Goal: Task Accomplishment & Management: Manage account settings

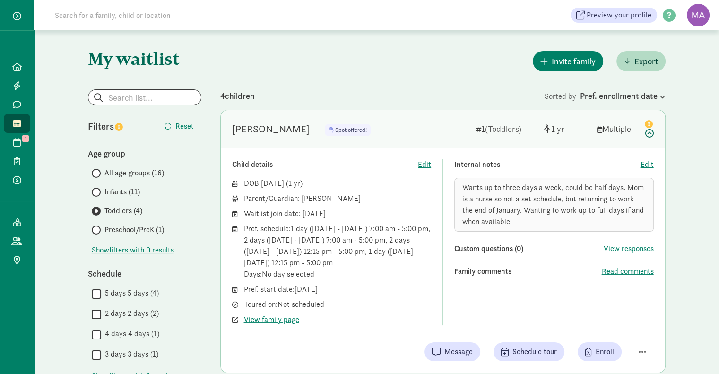
click at [98, 174] on span at bounding box center [96, 173] width 9 height 9
click at [98, 174] on input "All age groups (16)" at bounding box center [95, 173] width 6 height 6
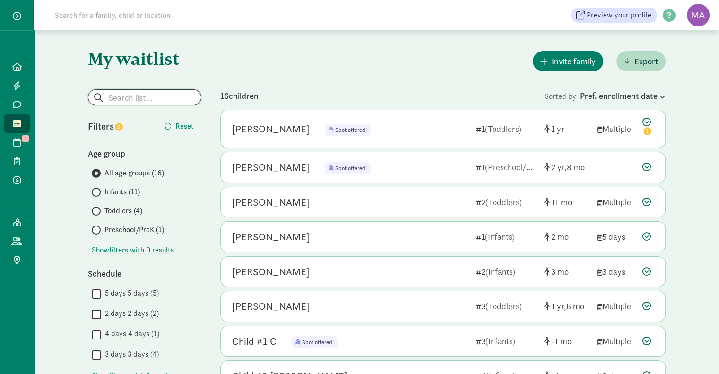
click at [137, 97] on input "search" at bounding box center [144, 97] width 113 height 15
type input "c"
click at [18, 13] on span "button" at bounding box center [17, 16] width 9 height 9
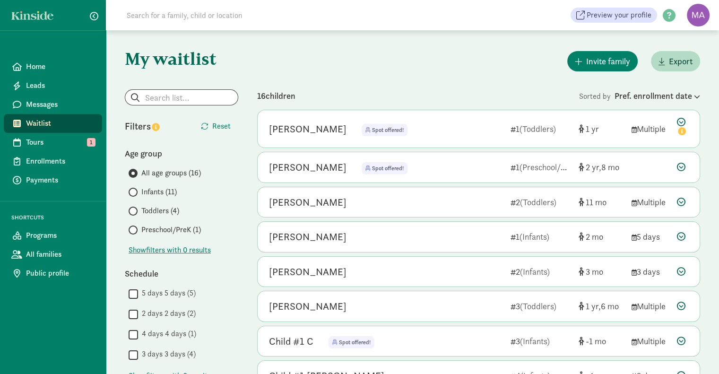
click at [34, 236] on span "Programs" at bounding box center [60, 235] width 69 height 11
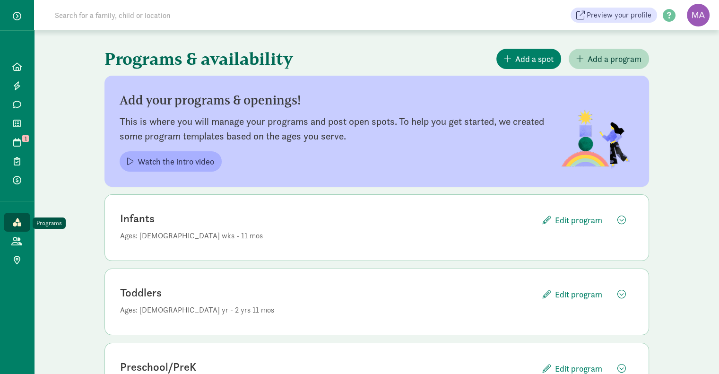
click at [17, 224] on icon at bounding box center [17, 222] width 9 height 9
click at [17, 146] on icon at bounding box center [17, 142] width 8 height 9
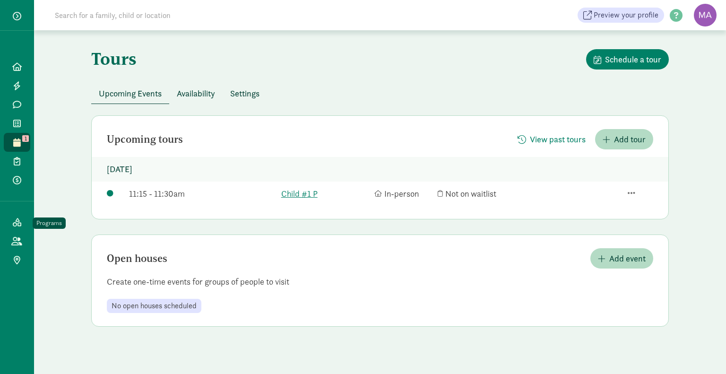
click at [17, 221] on icon at bounding box center [17, 222] width 9 height 9
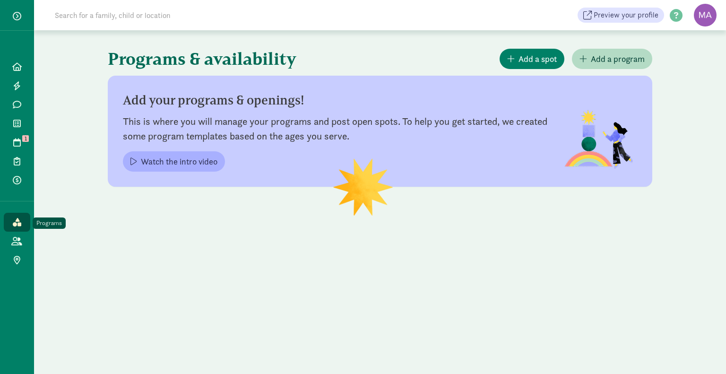
click at [15, 17] on span "button" at bounding box center [17, 16] width 9 height 9
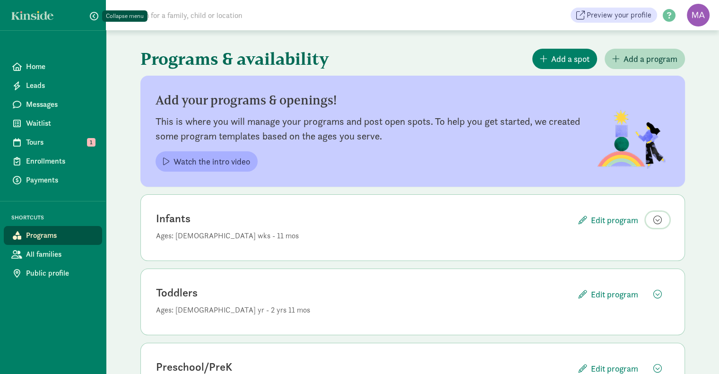
click at [658, 219] on span "button" at bounding box center [657, 220] width 9 height 9
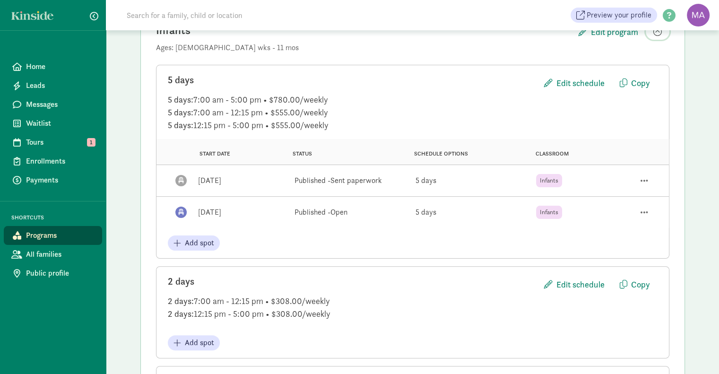
scroll to position [190, 0]
click at [644, 178] on span "button" at bounding box center [645, 179] width 8 height 9
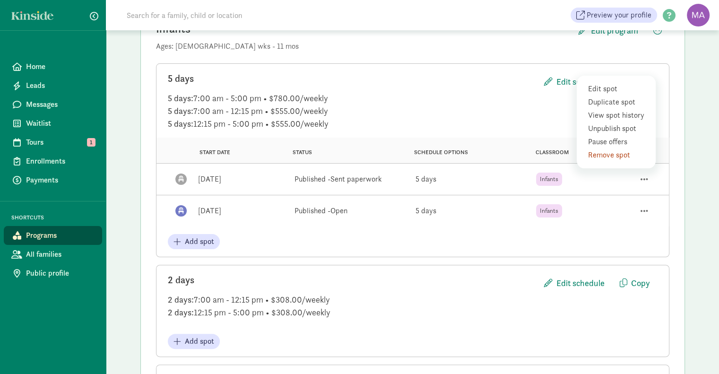
click at [641, 114] on div "View spot history" at bounding box center [617, 115] width 59 height 11
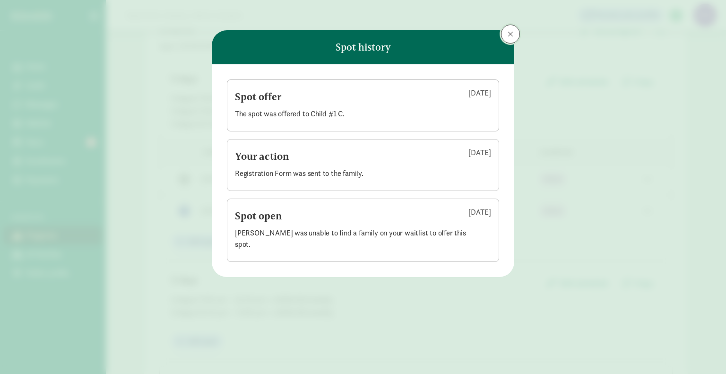
click at [512, 37] on span at bounding box center [511, 34] width 6 height 8
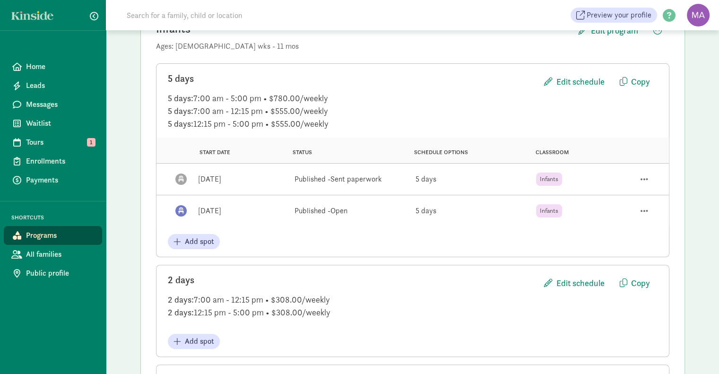
click at [56, 161] on span "Enrollments" at bounding box center [60, 161] width 69 height 11
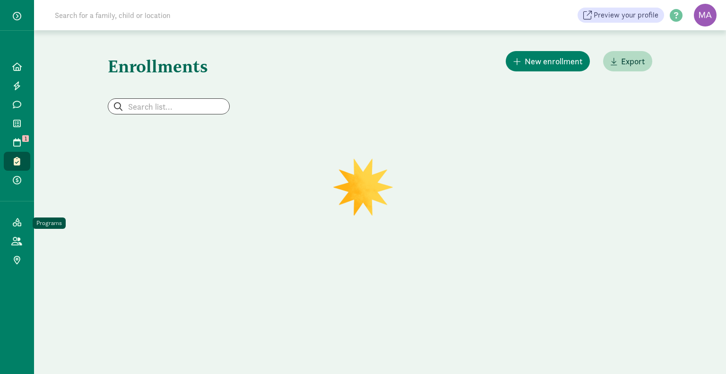
click at [15, 15] on span "button" at bounding box center [17, 16] width 9 height 9
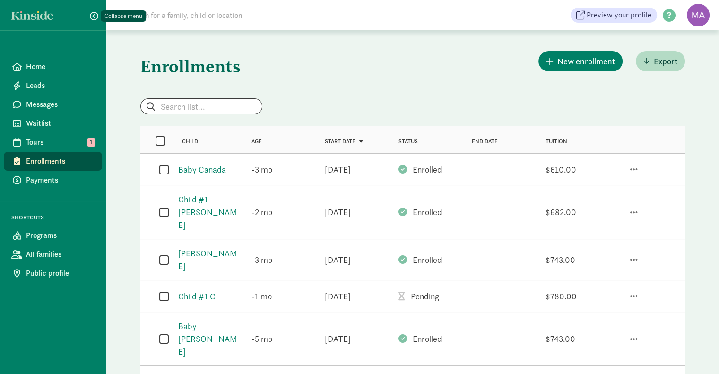
click at [414, 139] on span "Status" at bounding box center [408, 141] width 19 height 7
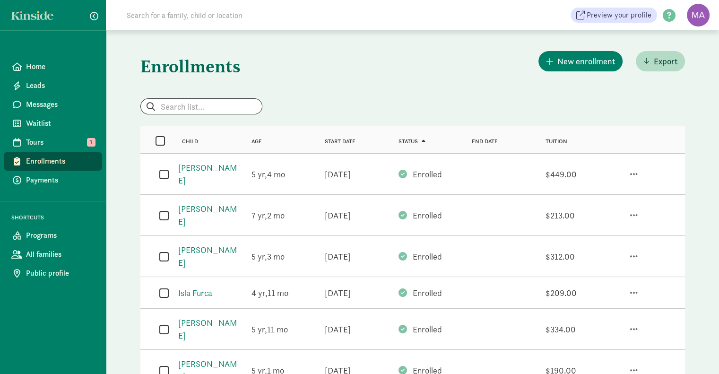
click at [424, 139] on span at bounding box center [422, 142] width 8 height 6
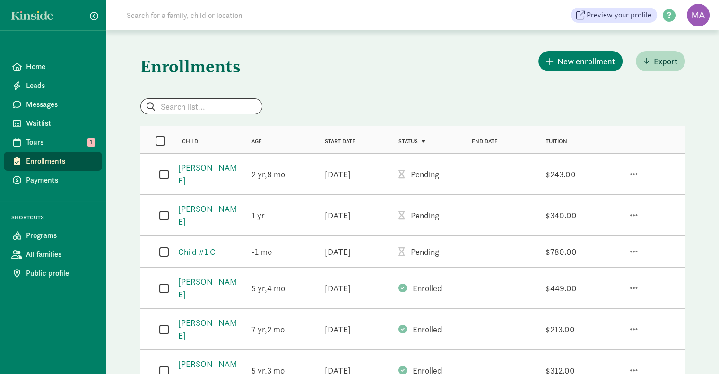
click at [195, 246] on link "Child #1 C" at bounding box center [196, 251] width 37 height 11
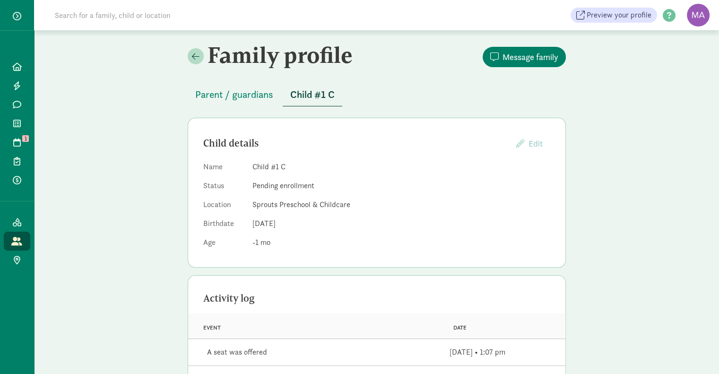
click at [249, 94] on span "Parent / guardians" at bounding box center [234, 94] width 78 height 15
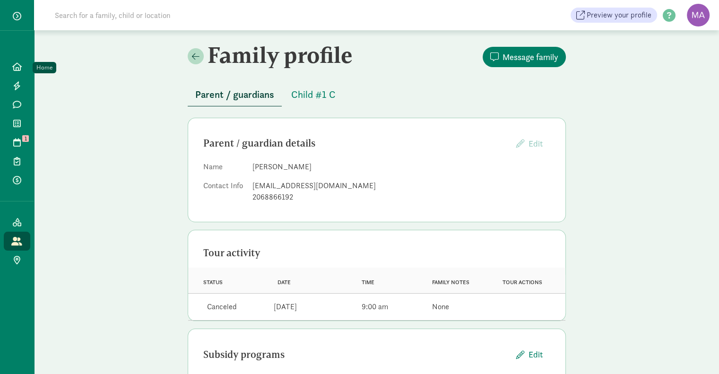
click at [17, 65] on icon at bounding box center [16, 66] width 9 height 9
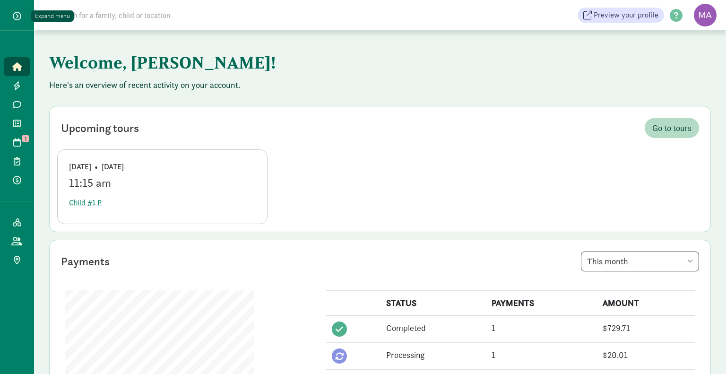
click at [18, 17] on span "button" at bounding box center [17, 16] width 9 height 9
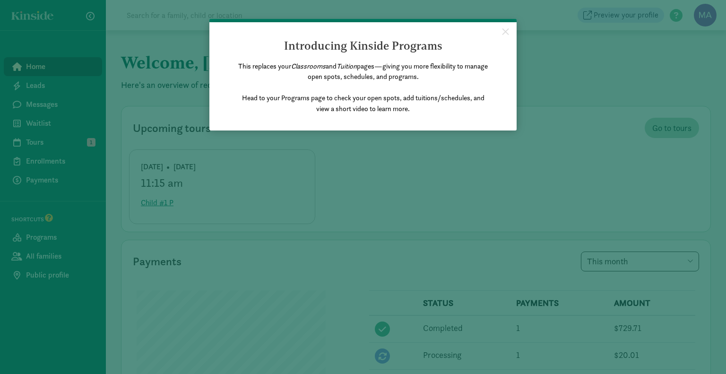
click at [505, 31] on link "×" at bounding box center [505, 30] width 17 height 17
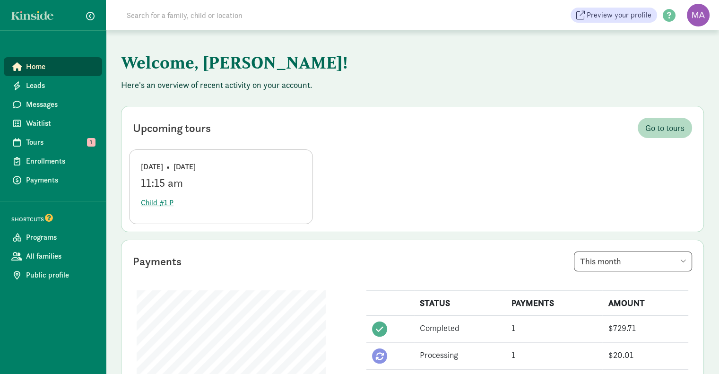
click at [51, 159] on span "Enrollments" at bounding box center [60, 161] width 69 height 11
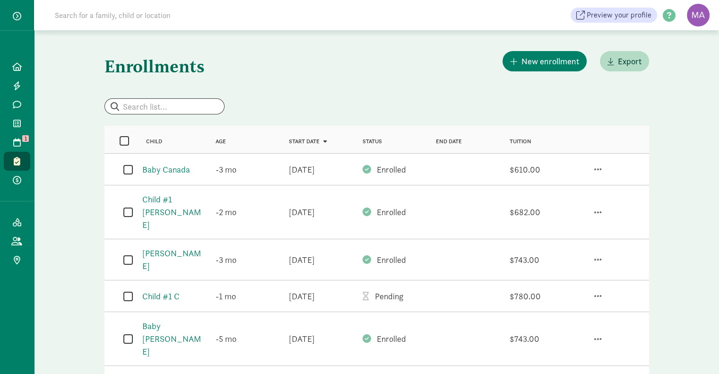
click at [373, 143] on span "Status" at bounding box center [372, 141] width 19 height 7
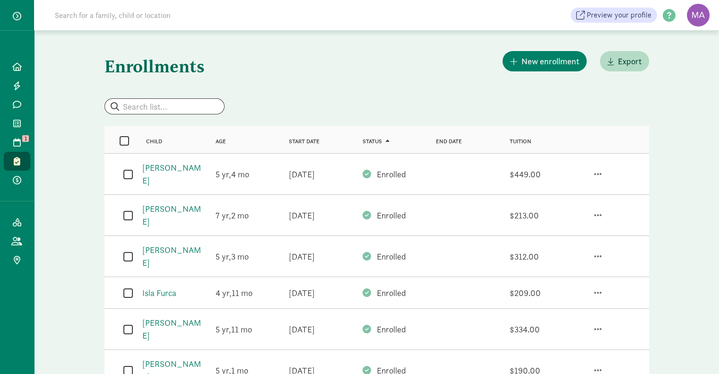
click at [385, 140] on span at bounding box center [386, 142] width 8 height 6
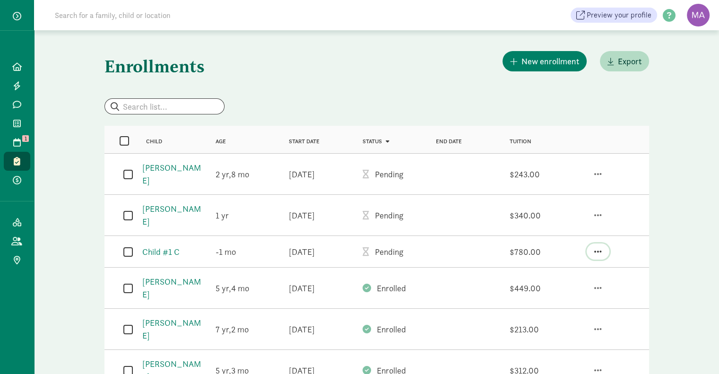
click at [599, 247] on span "button" at bounding box center [598, 251] width 8 height 9
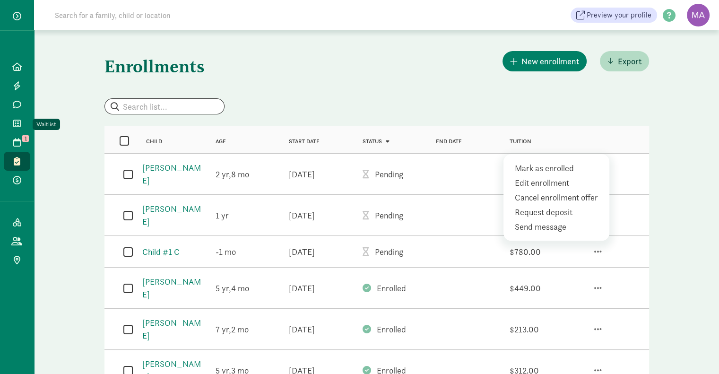
click at [15, 128] on link "Waitlist" at bounding box center [17, 123] width 26 height 19
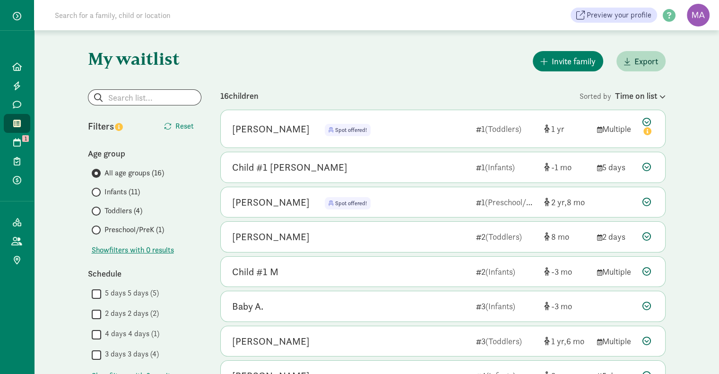
click at [645, 121] on icon at bounding box center [647, 128] width 11 height 20
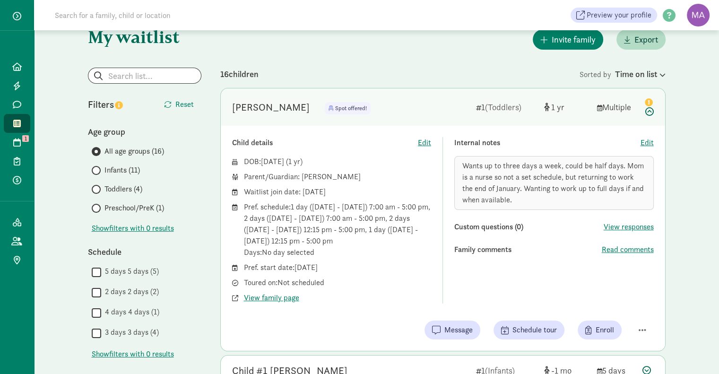
scroll to position [23, 0]
click at [644, 142] on span "Edit" at bounding box center [647, 141] width 13 height 11
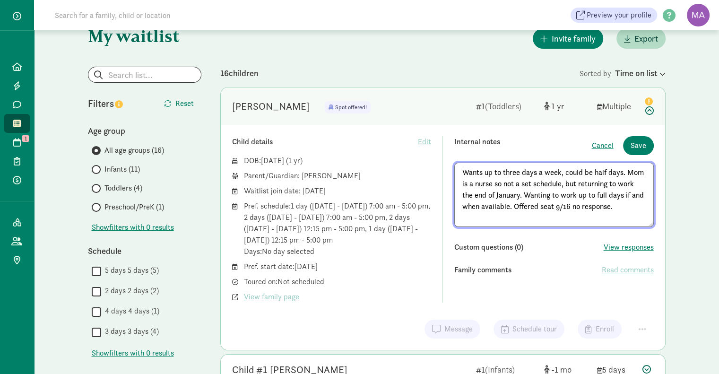
type textarea "Wants up to three days a week, could be half days. Mom is a nurse so not a set …"
click at [635, 143] on span "Save" at bounding box center [639, 145] width 16 height 11
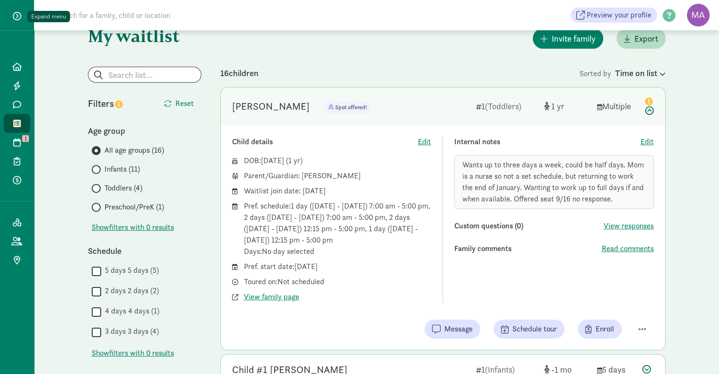
click at [17, 15] on span "button" at bounding box center [17, 16] width 9 height 9
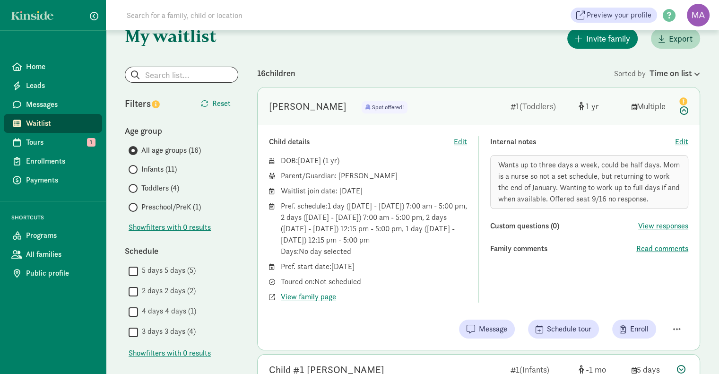
click at [42, 158] on span "Enrollments" at bounding box center [60, 161] width 69 height 11
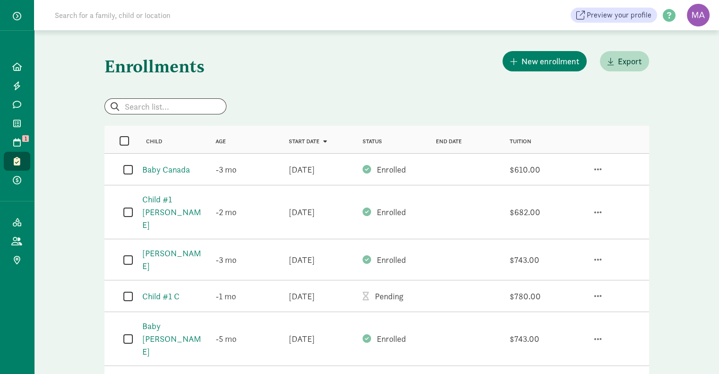
click at [373, 139] on span "Status" at bounding box center [372, 141] width 19 height 7
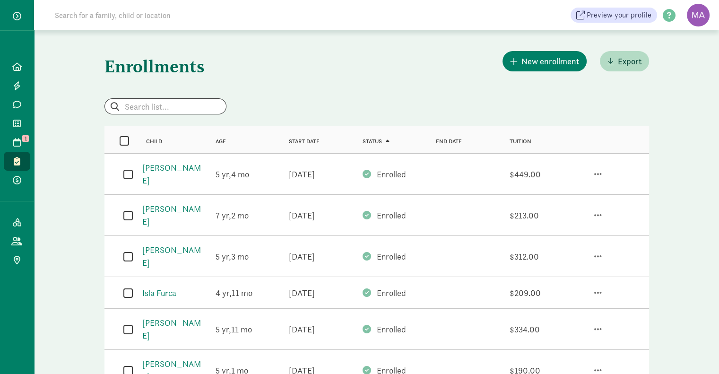
click at [386, 142] on span at bounding box center [386, 142] width 8 height 6
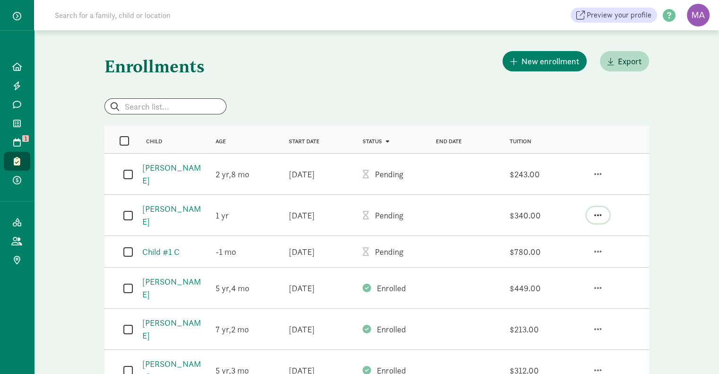
click at [599, 211] on span "button" at bounding box center [598, 215] width 8 height 9
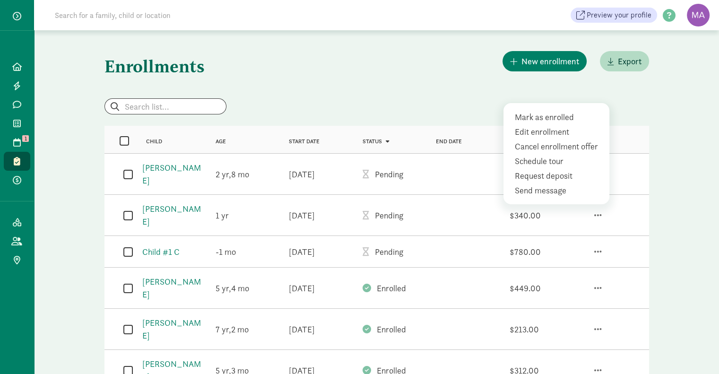
click at [544, 125] on div "Edit enrollment" at bounding box center [558, 131] width 87 height 13
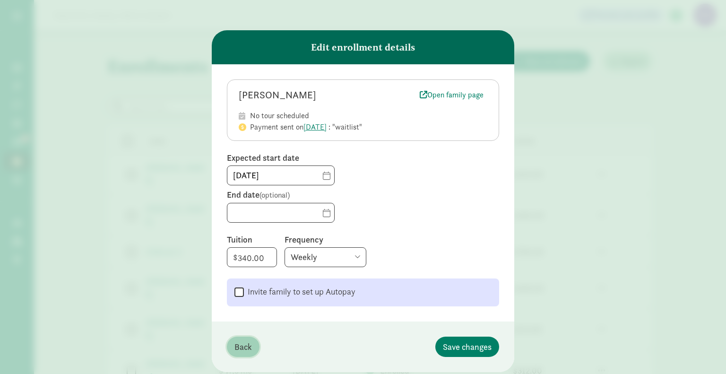
click at [244, 340] on span "Back" at bounding box center [242, 346] width 17 height 13
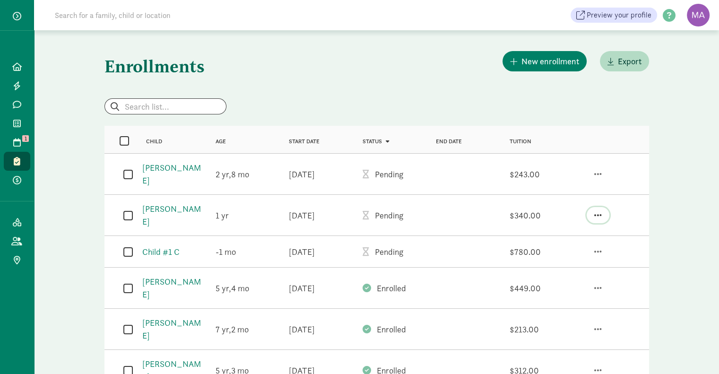
click at [596, 211] on span "button" at bounding box center [598, 215] width 8 height 9
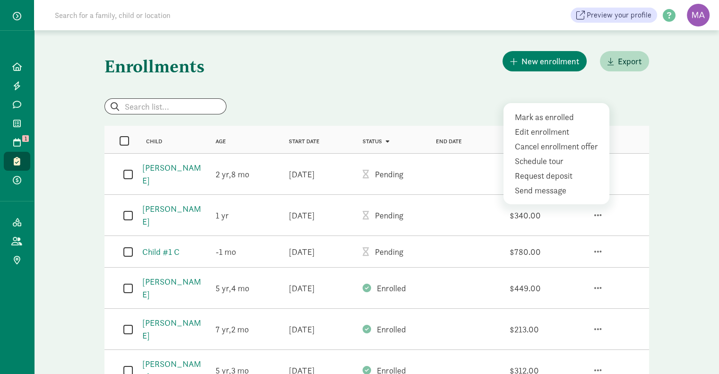
click at [554, 140] on div "Cancel enrollment offer" at bounding box center [558, 146] width 87 height 13
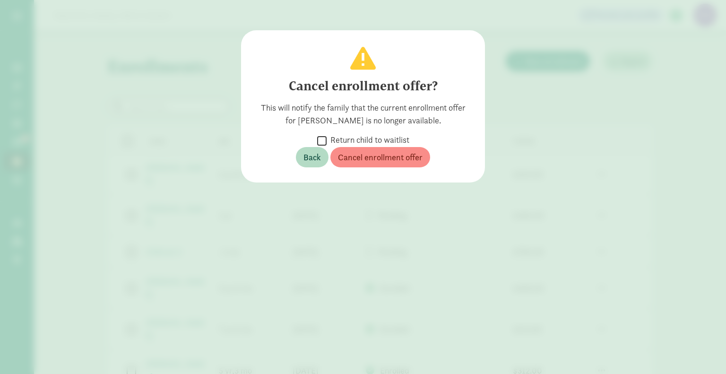
click at [320, 140] on input "Return child to waitlist" at bounding box center [321, 140] width 9 height 13
checkbox input "true"
click at [392, 154] on span "Cancel enrollment offer" at bounding box center [380, 157] width 85 height 13
